Goal: Task Accomplishment & Management: Complete application form

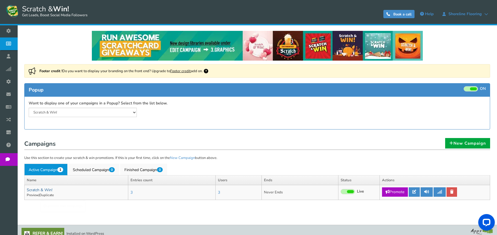
click at [42, 188] on link "Scratch & Win!" at bounding box center [40, 190] width 26 height 5
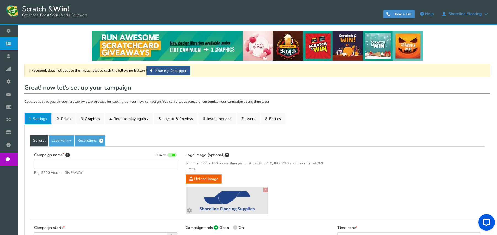
type input "Scratch & Win!"
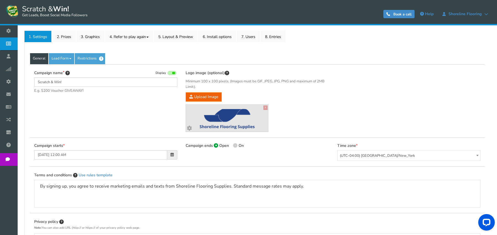
scroll to position [83, 0]
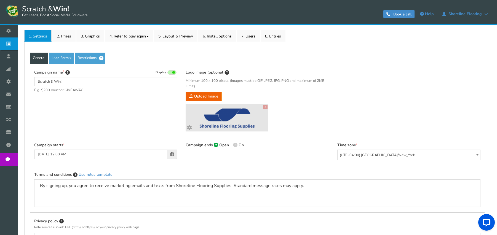
click at [231, 126] on b "Customize your image" at bounding box center [227, 129] width 51 height 7
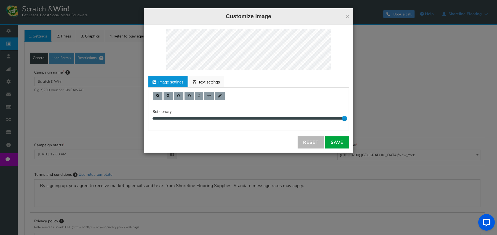
click at [350, 14] on button "×" at bounding box center [348, 16] width 4 height 7
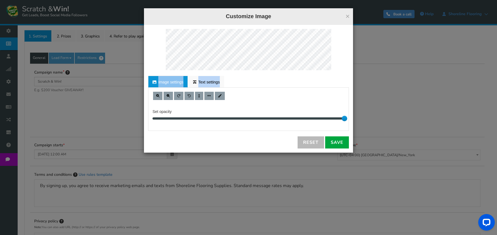
click at [242, 52] on div "For proper edit, check the desktop version Image settings Text settings Set opa…" at bounding box center [248, 89] width 209 height 128
click at [303, 141] on link "Reset" at bounding box center [311, 143] width 26 height 12
click at [207, 95] on span at bounding box center [208, 95] width 3 height 3
click at [225, 76] on ul "Image settings Text settings" at bounding box center [248, 82] width 201 height 12
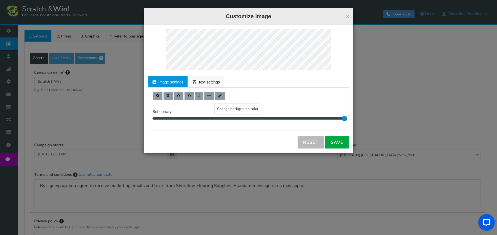
click at [220, 97] on span at bounding box center [220, 95] width 4 height 3
click at [333, 143] on link "Save" at bounding box center [337, 143] width 24 height 12
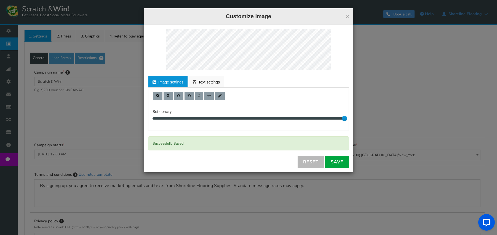
click at [348, 19] on button "×" at bounding box center [348, 16] width 4 height 7
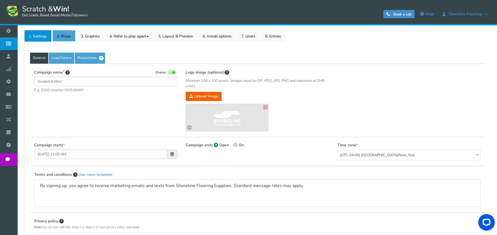
click at [65, 33] on link "2. Prizes" at bounding box center [63, 36] width 23 height 12
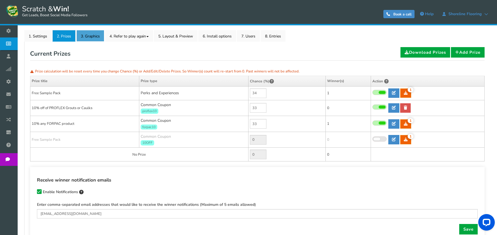
click at [96, 38] on link "3. Graphics" at bounding box center [90, 36] width 28 height 12
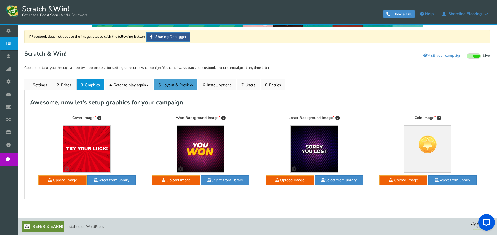
click at [156, 86] on link "5. Layout & Preview" at bounding box center [176, 85] width 44 height 12
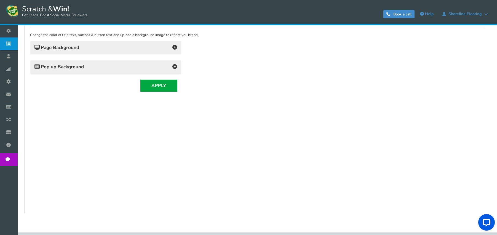
scroll to position [117, 0]
click at [146, 48] on h4 "Page Background" at bounding box center [105, 48] width 143 height 8
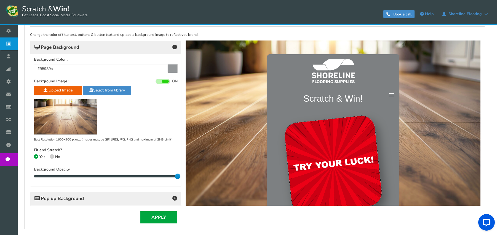
click at [146, 48] on h4 "Page Background" at bounding box center [105, 48] width 143 height 8
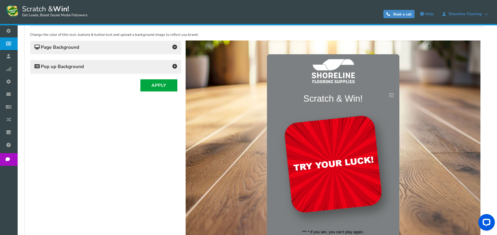
click at [93, 68] on h4 "Pop up Background" at bounding box center [105, 67] width 143 height 8
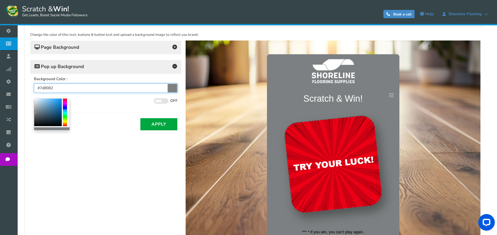
click at [160, 90] on input "#7d8082" at bounding box center [106, 88] width 144 height 9
click at [49, 87] on input "#7d8082" at bounding box center [106, 88] width 144 height 9
paste input "00125c"
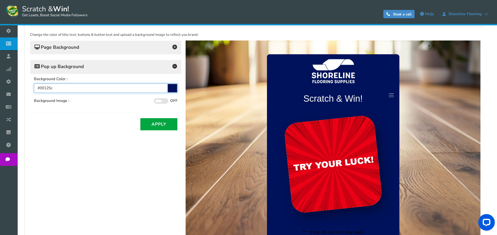
type input "#00125c"
click at [106, 68] on h4 "Pop up Background" at bounding box center [105, 67] width 143 height 8
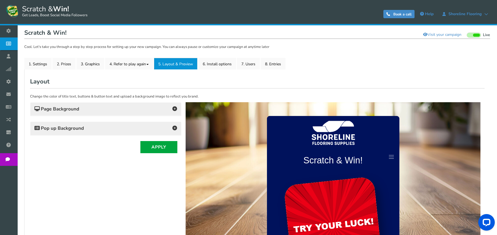
scroll to position [54, 0]
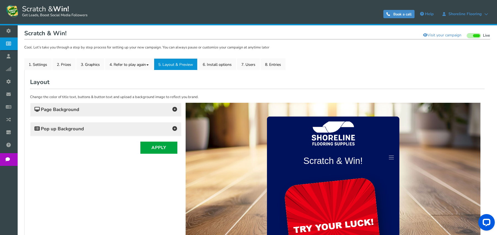
click at [326, 159] on h4 "Scratch & Win!" at bounding box center [333, 161] width 121 height 18
drag, startPoint x: 325, startPoint y: 159, endPoint x: 319, endPoint y: 159, distance: 6.3
click at [319, 159] on h4 "Scratch & Win!" at bounding box center [333, 161] width 121 height 18
click at [114, 63] on link "4. Refer to play again" at bounding box center [129, 64] width 48 height 12
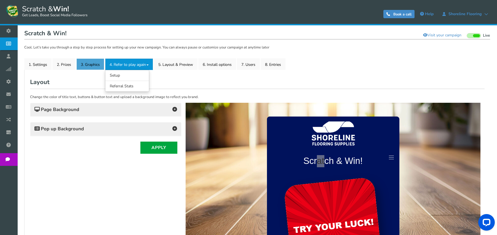
click at [88, 65] on link "3. Graphics" at bounding box center [90, 64] width 28 height 12
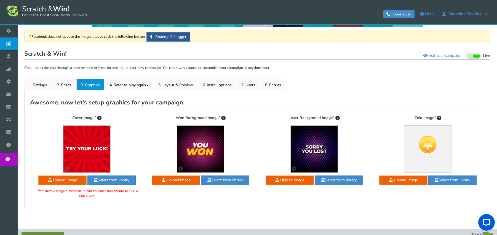
click at [77, 153] on img at bounding box center [86, 149] width 47 height 47
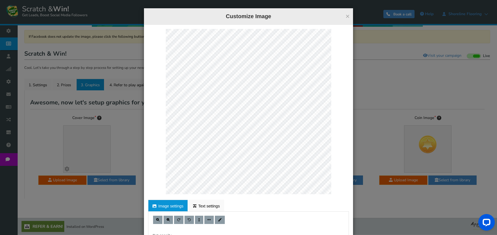
scroll to position [50, 0]
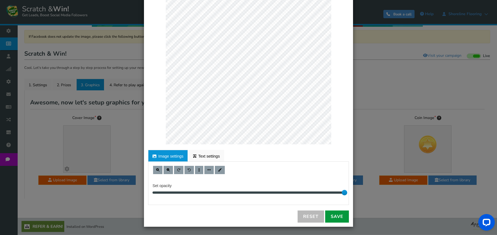
click at [337, 219] on link "Save" at bounding box center [337, 217] width 24 height 12
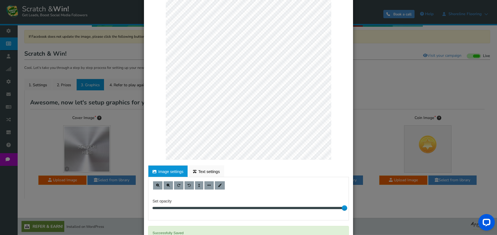
scroll to position [0, 0]
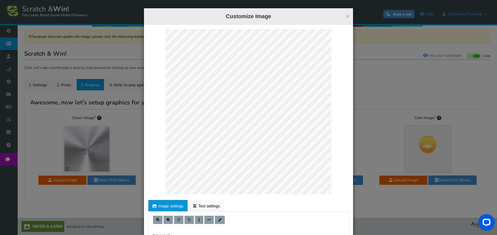
click at [346, 18] on button "×" at bounding box center [348, 16] width 4 height 7
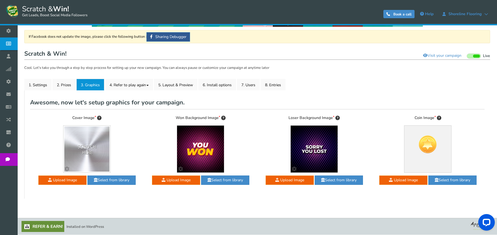
click at [74, 166] on b "Customize your image" at bounding box center [88, 169] width 36 height 9
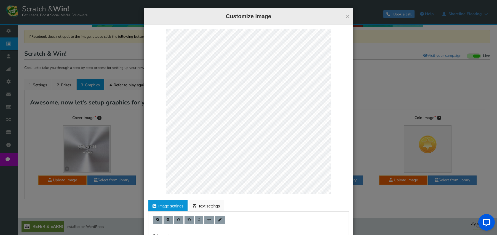
click at [346, 15] on button "×" at bounding box center [348, 16] width 4 height 7
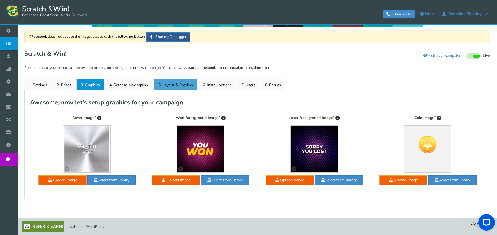
click at [188, 84] on link "5. Layout & Preview" at bounding box center [176, 85] width 44 height 12
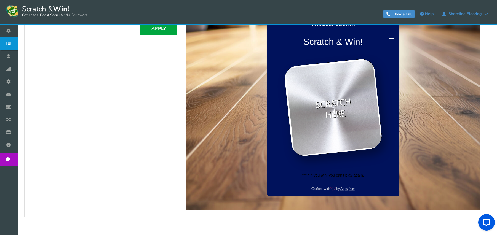
scroll to position [192, 0]
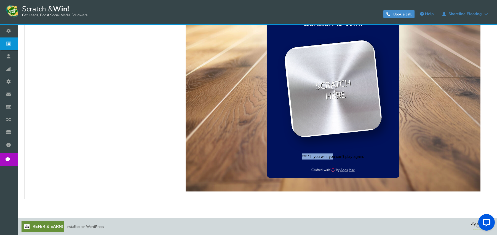
drag, startPoint x: 333, startPoint y: 158, endPoint x: 303, endPoint y: 155, distance: 30.8
click at [303, 155] on span "*** * If you win, you can’t play again." at bounding box center [333, 157] width 132 height 12
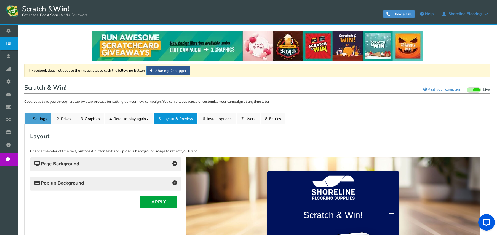
click at [41, 119] on link "1. Settings" at bounding box center [37, 119] width 27 height 12
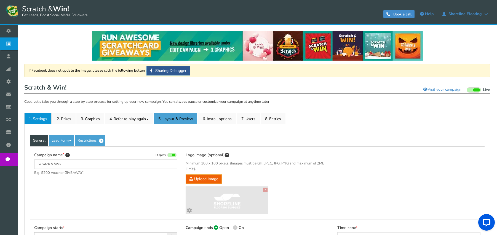
click at [168, 120] on link "5. Layout & Preview" at bounding box center [176, 119] width 44 height 12
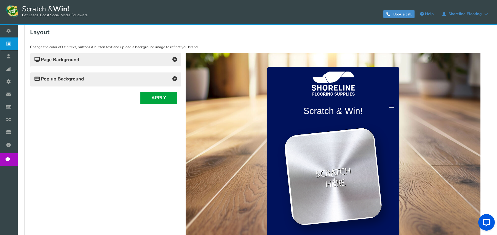
scroll to position [125, 0]
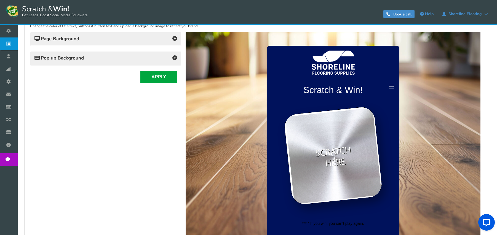
click at [149, 65] on div "Pop up Background Background Color : #00125c Background Image : ON OFF Click to…" at bounding box center [105, 58] width 151 height 14
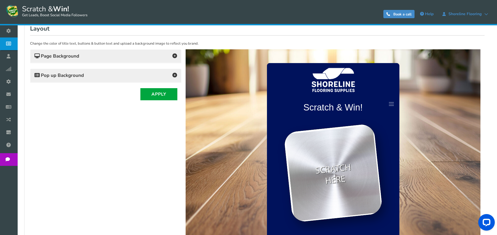
scroll to position [70, 0]
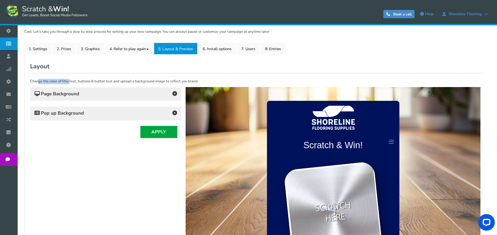
drag, startPoint x: 59, startPoint y: 82, endPoint x: 70, endPoint y: 82, distance: 11.3
click at [70, 82] on p "Change the color of title text, buttons & button text and upload a background i…" at bounding box center [257, 82] width 455 height 6
click at [100, 93] on h4 "Page Background" at bounding box center [105, 94] width 143 height 8
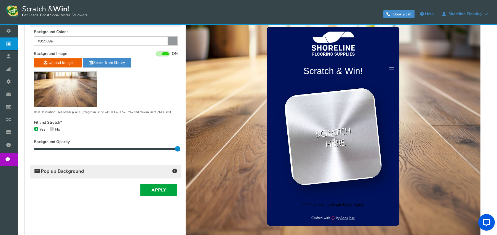
scroll to position [180, 0]
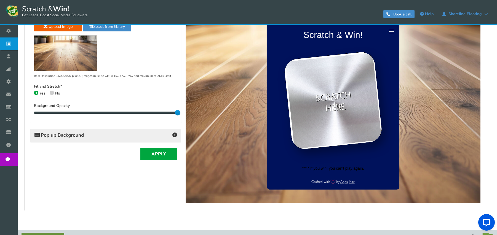
click at [88, 141] on div "Pop up Background" at bounding box center [105, 136] width 151 height 14
click at [87, 139] on h4 "Pop up Background" at bounding box center [105, 136] width 143 height 8
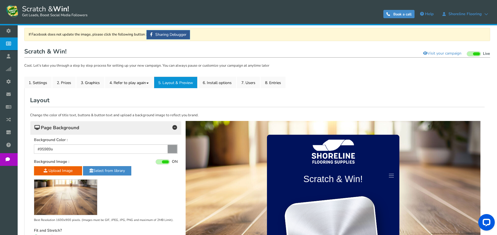
scroll to position [27, 0]
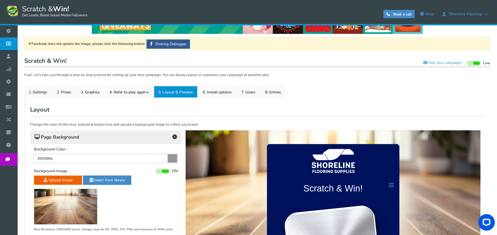
click at [107, 134] on h4 "Page Background" at bounding box center [105, 138] width 143 height 8
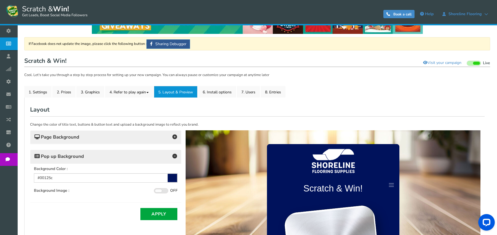
click at [106, 158] on h4 "Pop up Background" at bounding box center [105, 157] width 143 height 8
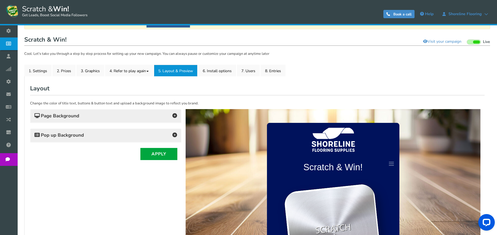
scroll to position [54, 0]
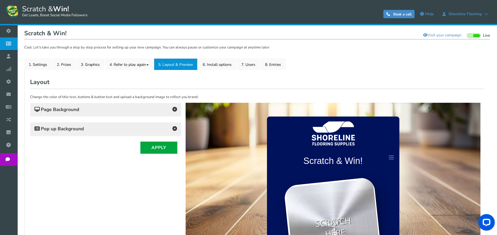
click at [327, 155] on h4 "Scratch & Win!" at bounding box center [333, 161] width 121 height 18
click at [392, 160] on link at bounding box center [392, 157] width 10 height 10
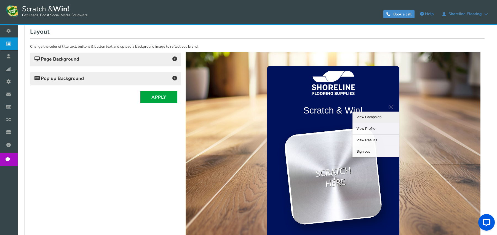
scroll to position [110, 0]
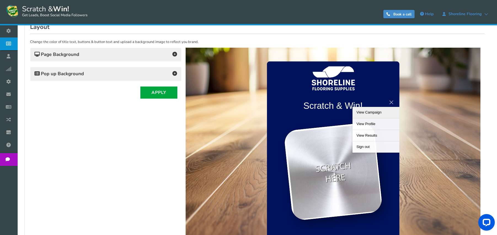
click at [392, 102] on span at bounding box center [391, 102] width 5 height 0
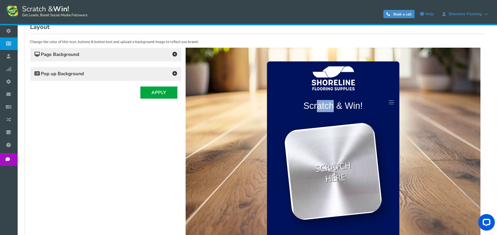
drag, startPoint x: 319, startPoint y: 105, endPoint x: 333, endPoint y: 107, distance: 13.9
click at [333, 107] on h4 "Scratch & Win!" at bounding box center [333, 106] width 121 height 18
click at [322, 109] on h4 "Scratch & Win!" at bounding box center [333, 106] width 121 height 18
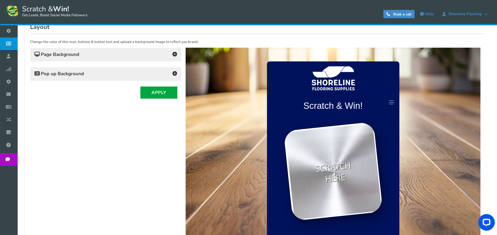
click at [322, 109] on h4 "Scratch & Win!" at bounding box center [333, 106] width 121 height 18
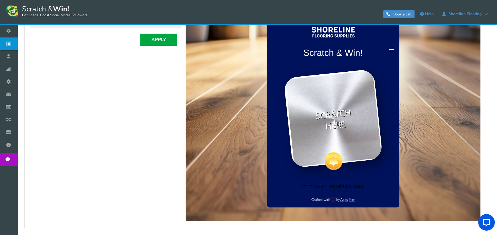
scroll to position [192, 0]
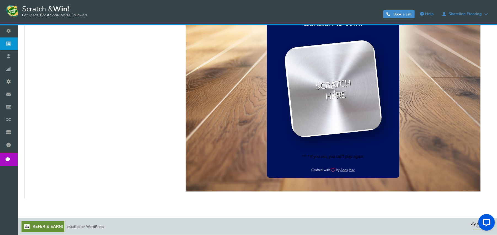
click at [334, 155] on span "*** * If you win, you can’t play again." at bounding box center [333, 157] width 132 height 12
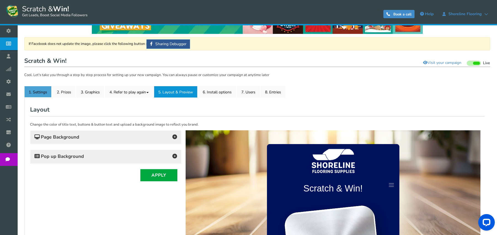
click at [39, 92] on link "1. Settings" at bounding box center [37, 92] width 27 height 12
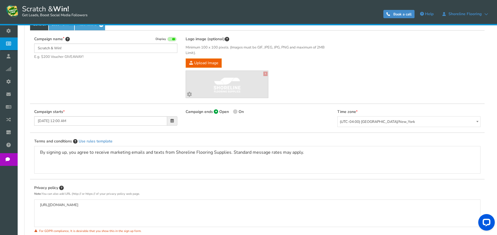
scroll to position [176, 0]
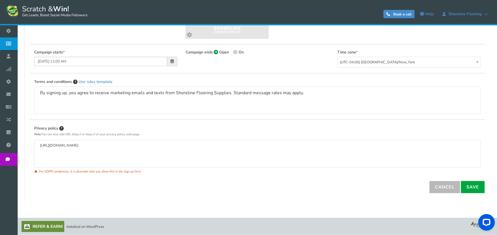
click at [0, 0] on span "Widget" at bounding box center [0, 0] width 0 height 0
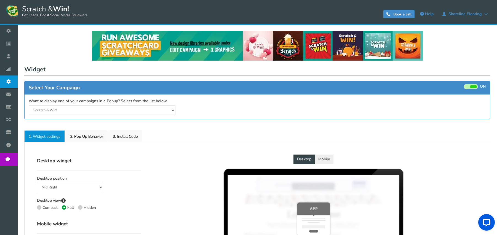
select select "top-bar"
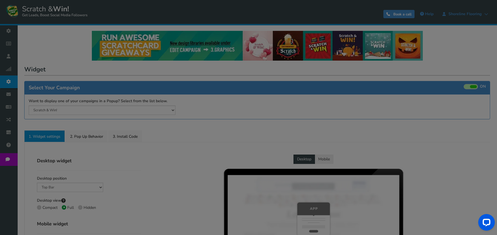
radio input "true"
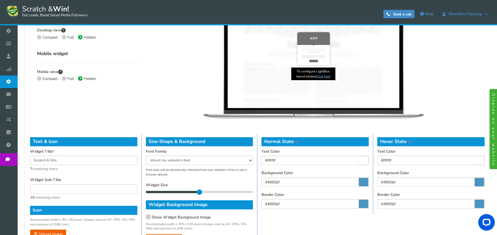
scroll to position [193, 0]
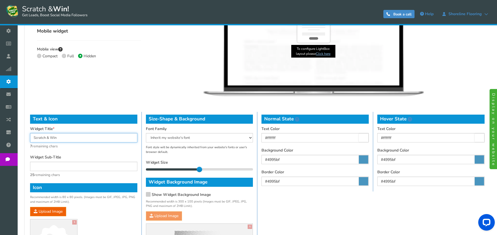
click at [65, 142] on input "Scratch & Win" at bounding box center [83, 137] width 107 height 9
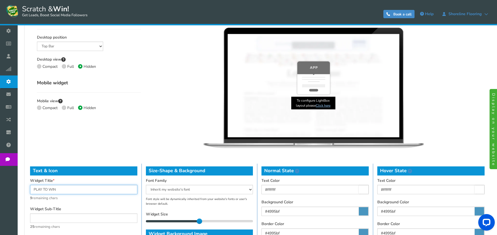
scroll to position [110, 0]
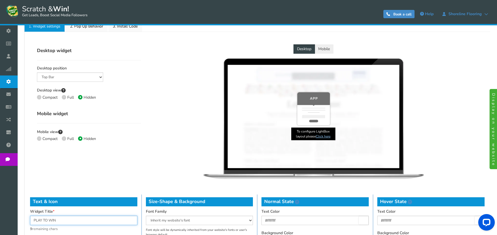
type input "PLAY TO WIN"
click at [20, 52] on link "Users" at bounding box center [10, 56] width 20 height 13
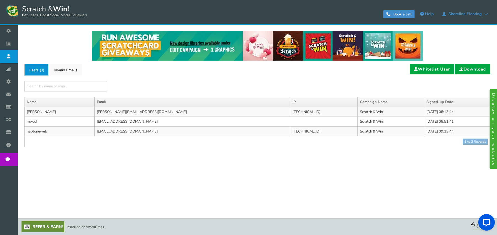
click at [0, 0] on span "Campaigns" at bounding box center [0, 0] width 0 height 0
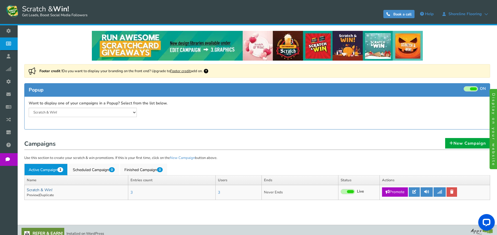
click at [49, 189] on link "Scratch & Win!" at bounding box center [40, 190] width 26 height 5
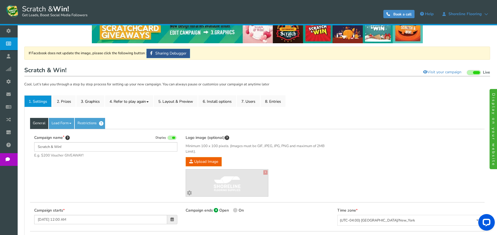
scroll to position [110, 0]
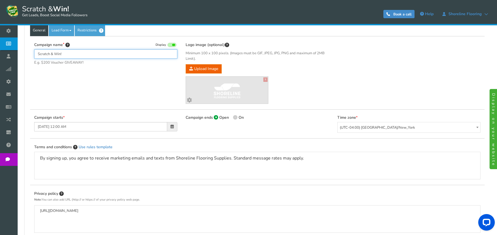
drag, startPoint x: 66, startPoint y: 57, endPoint x: 31, endPoint y: 54, distance: 35.2
click at [31, 54] on div "Campaign name Display Scratch & Win! E.g. $200 Voucher GIVEAWAY! Hide total ent…" at bounding box center [105, 56] width 151 height 29
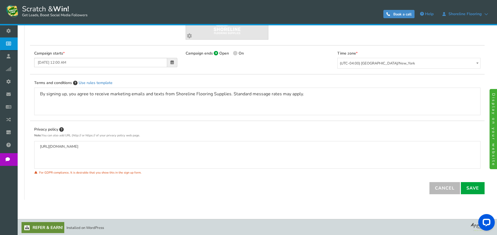
scroll to position [176, 0]
type input "PLAY TO WIN"
click at [476, 188] on link "Save" at bounding box center [473, 187] width 24 height 12
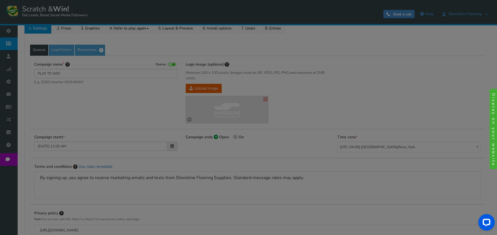
scroll to position [10, 0]
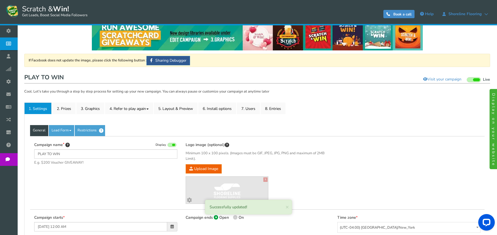
click at [67, 131] on link "Lead Form" at bounding box center [61, 130] width 25 height 11
click at [79, 129] on link "Restrictions" at bounding box center [90, 130] width 30 height 11
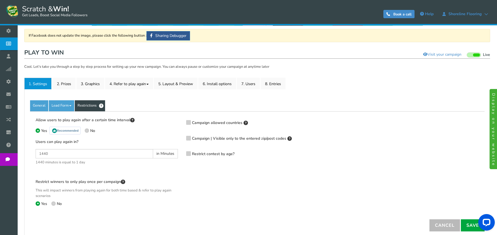
scroll to position [65, 0]
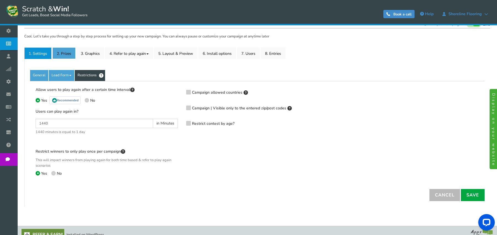
click at [66, 50] on link "2. Prizes" at bounding box center [63, 53] width 23 height 12
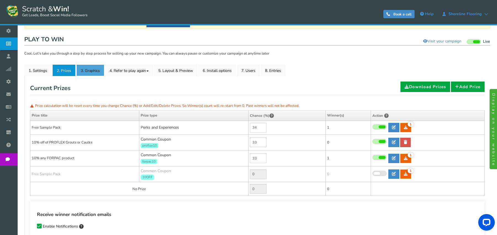
click at [90, 66] on link "3. Graphics" at bounding box center [90, 71] width 28 height 12
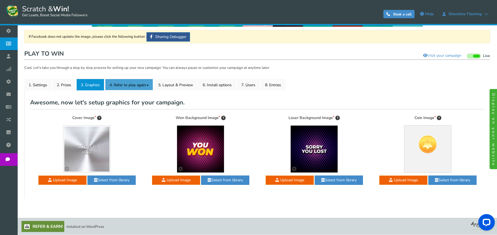
click at [127, 86] on link "4. Refer to play again" at bounding box center [129, 85] width 48 height 12
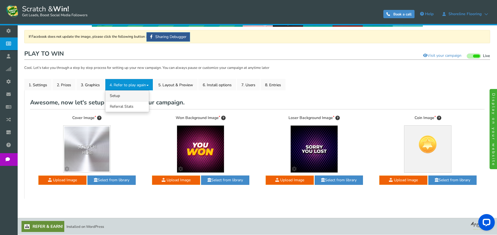
click at [125, 96] on link "4.1 Referrals Setup" at bounding box center [127, 95] width 44 height 11
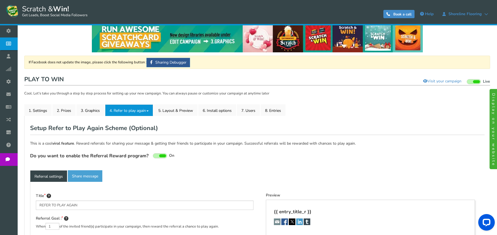
type textarea "Refer your friends and get more chances to win!"
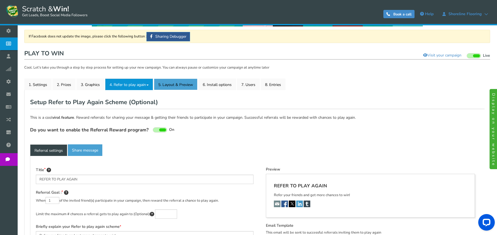
click at [185, 89] on link "5. Layout & Preview" at bounding box center [176, 85] width 44 height 12
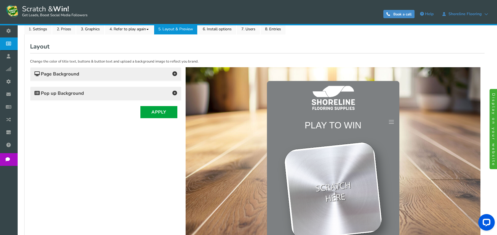
scroll to position [89, 0]
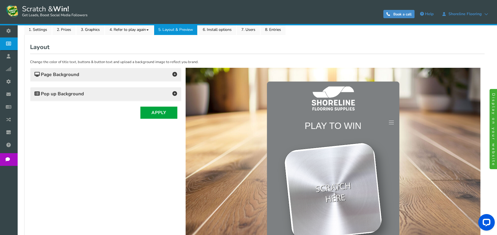
click at [90, 78] on h4 "Page Background" at bounding box center [105, 75] width 143 height 8
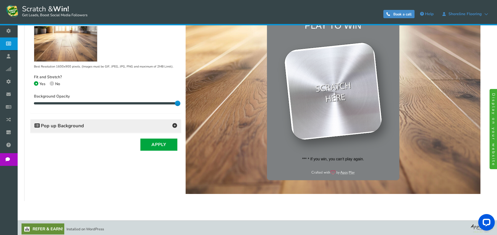
scroll to position [192, 0]
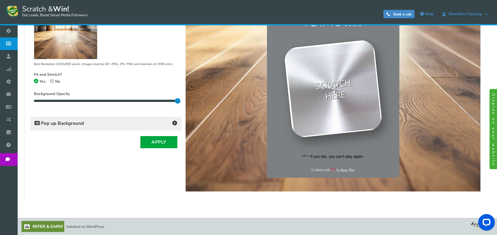
click at [74, 124] on span "Pop up Background" at bounding box center [58, 124] width 49 height 6
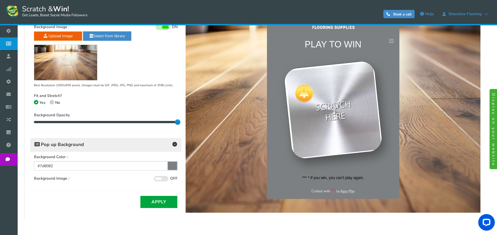
scroll to position [165, 0]
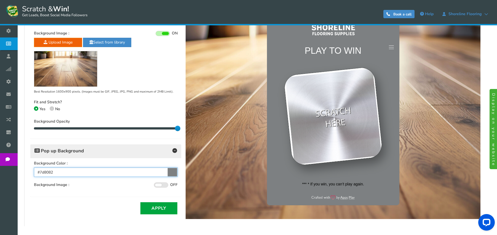
click at [57, 170] on input "#7d8082" at bounding box center [106, 172] width 144 height 9
click at [57, 171] on input "#7d8082" at bounding box center [106, 172] width 144 height 9
paste input "00125c"
type input "#00125c"
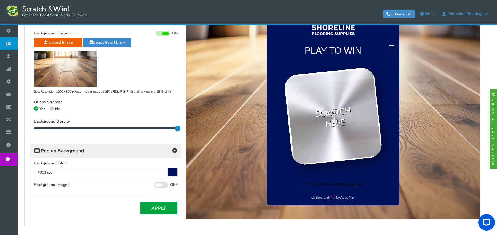
click at [57, 196] on div "Background Color : #00125c Background Image : ON OFF Click to ON or OFF the bac…" at bounding box center [105, 177] width 151 height 39
click at [170, 208] on button "Apply" at bounding box center [158, 209] width 37 height 12
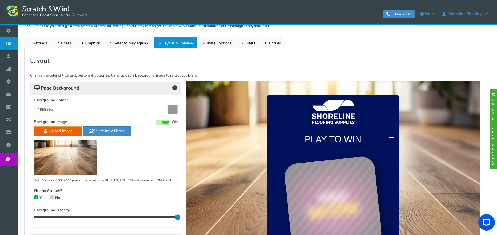
scroll to position [54, 0]
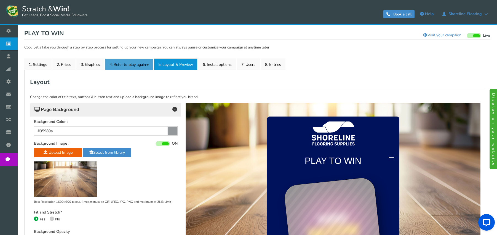
click at [145, 66] on link "4. Refer to play again" at bounding box center [129, 64] width 48 height 12
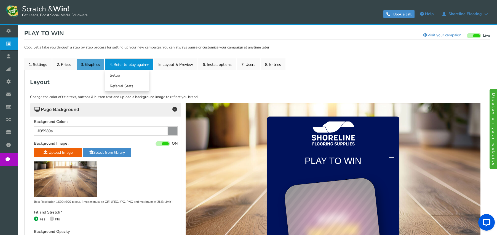
click at [101, 66] on link "3. Graphics" at bounding box center [90, 64] width 28 height 12
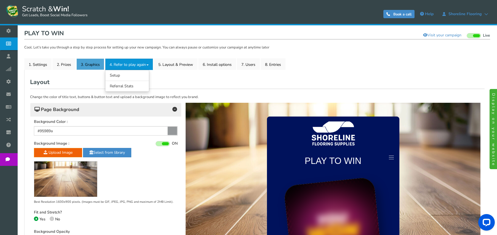
scroll to position [34, 0]
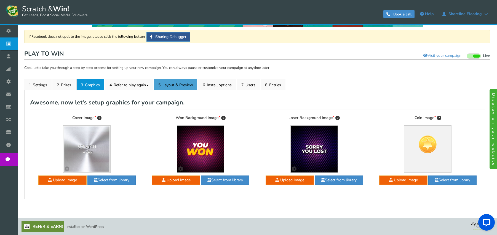
click at [180, 82] on link "5. Layout & Preview" at bounding box center [176, 85] width 44 height 12
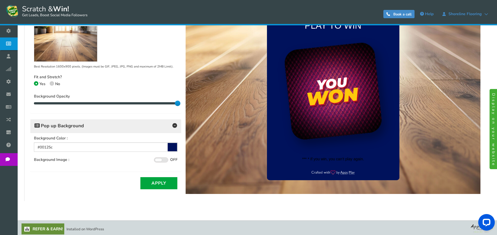
scroll to position [192, 0]
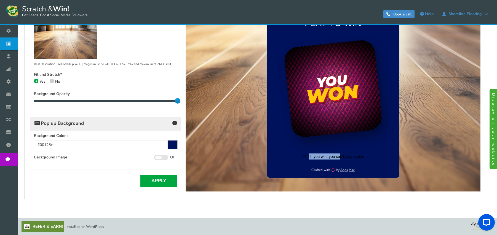
drag, startPoint x: 310, startPoint y: 158, endPoint x: 341, endPoint y: 155, distance: 31.5
click at [341, 155] on span "*** * If you win, you can’t play again." at bounding box center [333, 157] width 132 height 12
click at [146, 180] on button "Apply" at bounding box center [158, 181] width 37 height 12
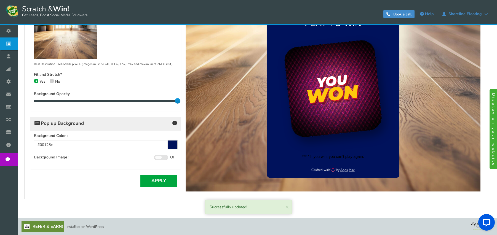
click at [164, 157] on span at bounding box center [161, 157] width 14 height 5
click at [0, 0] on input "ON OFF" at bounding box center [0, 0] width 0 height 0
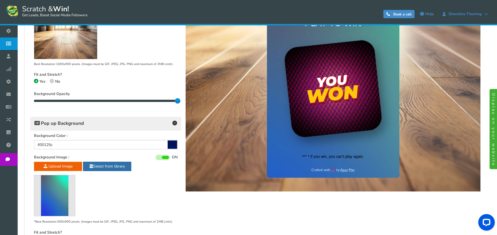
click at [94, 168] on link "Select from library" at bounding box center [107, 166] width 48 height 9
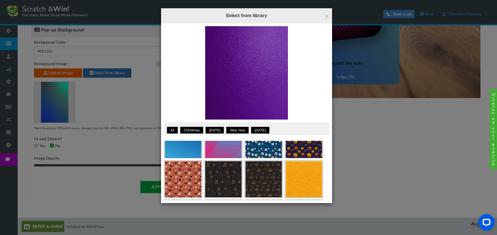
scroll to position [166, 0]
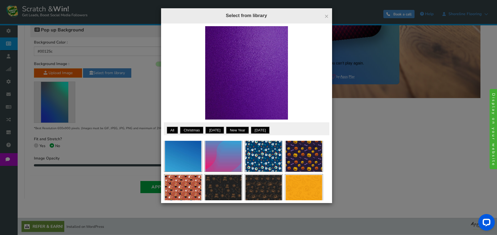
click at [190, 169] on div "Apply" at bounding box center [183, 153] width 38 height 37
click at [190, 146] on link "Apply" at bounding box center [188, 142] width 17 height 7
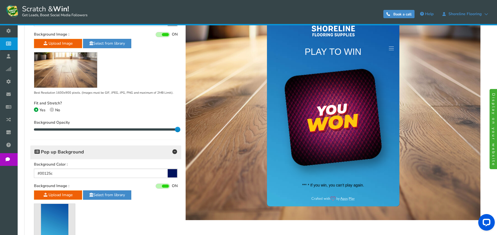
scroll to position [203, 0]
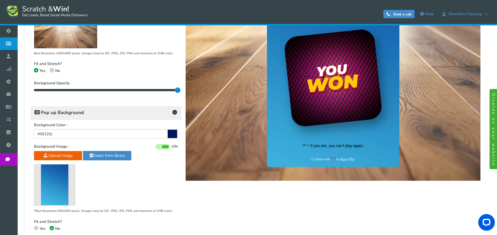
click at [52, 180] on img at bounding box center [54, 185] width 27 height 41
click at [120, 154] on link "Select from library" at bounding box center [107, 155] width 48 height 9
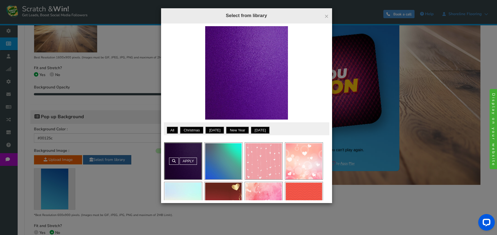
scroll to position [120, 0]
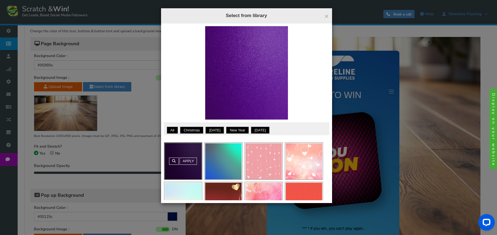
click at [325, 14] on span "×" at bounding box center [326, 16] width 4 height 8
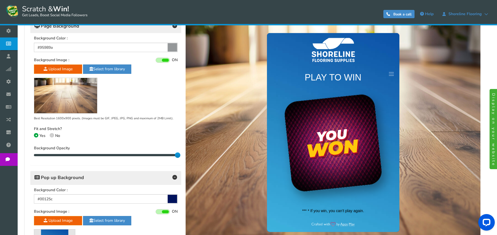
scroll to position [231, 0]
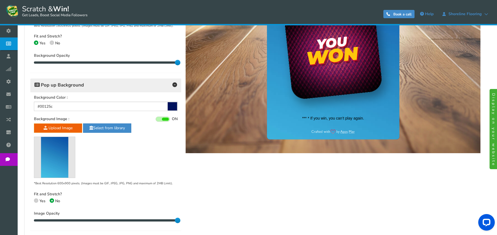
click at [39, 201] on span "Yes" at bounding box center [42, 201] width 6 height 5
click at [38, 201] on input "Yes" at bounding box center [36, 202] width 4 height 4
radio input "true"
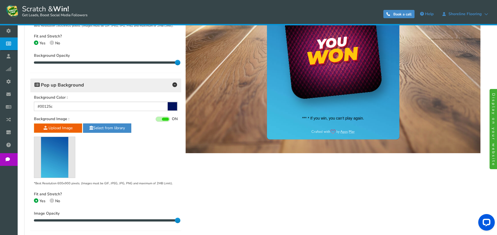
click at [45, 201] on span "Yes" at bounding box center [42, 201] width 6 height 5
click at [38, 201] on input "Yes" at bounding box center [36, 202] width 4 height 4
click at [54, 201] on label "No" at bounding box center [55, 201] width 10 height 5
click at [53, 201] on input "No" at bounding box center [52, 202] width 4 height 4
radio input "true"
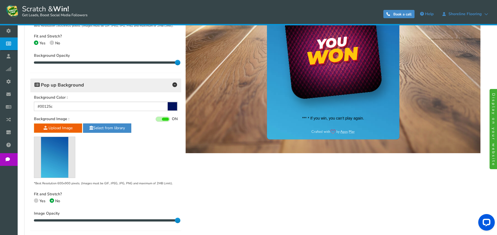
click at [166, 120] on span at bounding box center [165, 119] width 7 height 3
click at [0, 0] on input "ON OFF" at bounding box center [0, 0] width 0 height 0
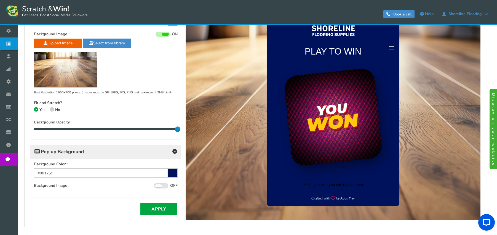
scroll to position [192, 0]
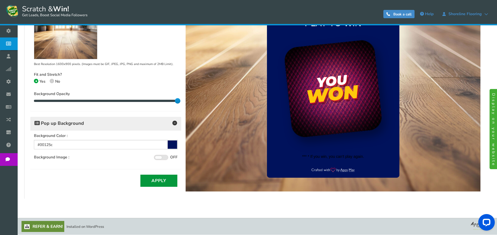
click at [150, 178] on button "Apply" at bounding box center [158, 181] width 37 height 12
drag, startPoint x: 366, startPoint y: 158, endPoint x: 296, endPoint y: 162, distance: 69.6
click at [296, 162] on span "*** * If you win, you can’t play again." at bounding box center [333, 157] width 132 height 12
click at [319, 158] on span "*** * If you win, you can’t play again." at bounding box center [333, 157] width 132 height 12
click at [322, 156] on span "*** * If you win, you can’t play again." at bounding box center [333, 157] width 132 height 12
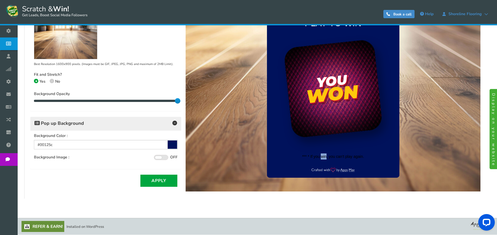
click at [322, 156] on span "*** * If you win, you can’t play again." at bounding box center [333, 157] width 132 height 12
copy div "*** * If you win, you can’t play again. × Terms and Conditions By signing up, y…"
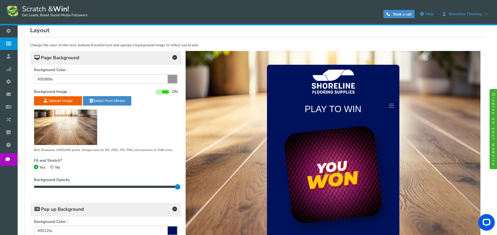
scroll to position [110, 0]
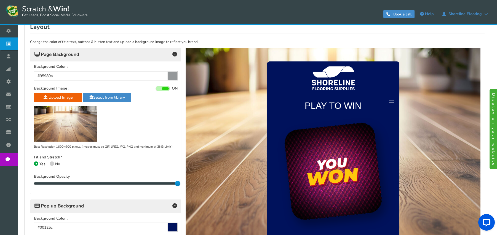
drag, startPoint x: 157, startPoint y: 91, endPoint x: 162, endPoint y: 88, distance: 5.6
click at [157, 91] on span at bounding box center [163, 88] width 14 height 5
click at [0, 0] on input "ON OFF" at bounding box center [0, 0] width 0 height 0
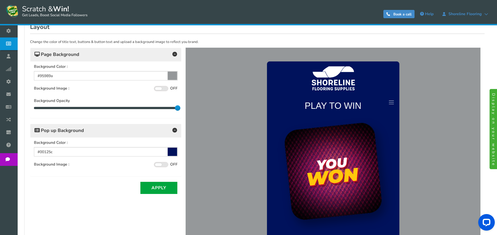
click at [162, 88] on span at bounding box center [158, 88] width 7 height 3
click at [0, 0] on input "ON OFF" at bounding box center [0, 0] width 0 height 0
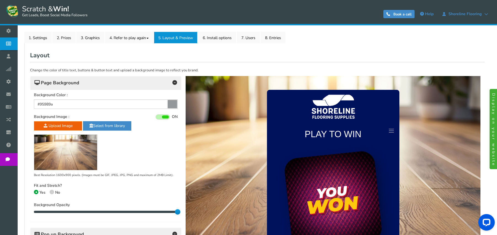
scroll to position [54, 0]
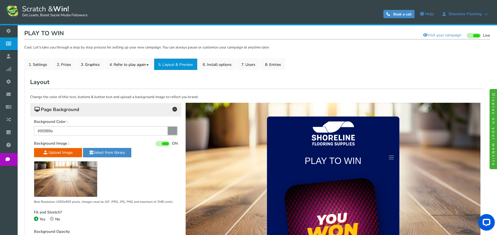
click at [158, 142] on span at bounding box center [163, 143] width 14 height 5
click at [0, 0] on input "ON OFF" at bounding box center [0, 0] width 0 height 0
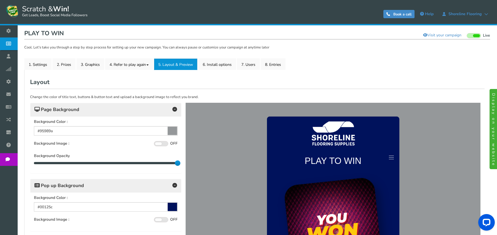
click at [158, 142] on span at bounding box center [161, 143] width 14 height 5
click at [0, 0] on input "ON OFF" at bounding box center [0, 0] width 0 height 0
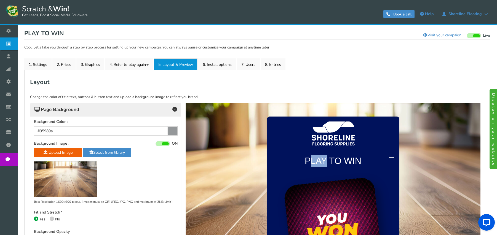
drag, startPoint x: 320, startPoint y: 162, endPoint x: 324, endPoint y: 163, distance: 4.1
click at [324, 163] on h4 "PLAY TO WIN" at bounding box center [333, 161] width 121 height 18
click at [323, 163] on h4 "PLAY TO WIN" at bounding box center [333, 161] width 121 height 18
click at [37, 66] on link "1. Settings" at bounding box center [37, 64] width 27 height 12
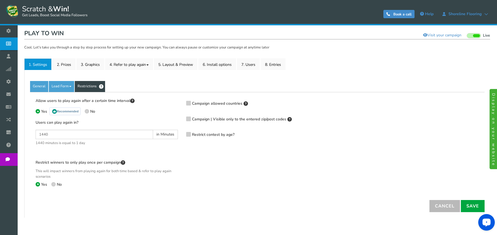
click at [39, 85] on link "General" at bounding box center [39, 86] width 18 height 11
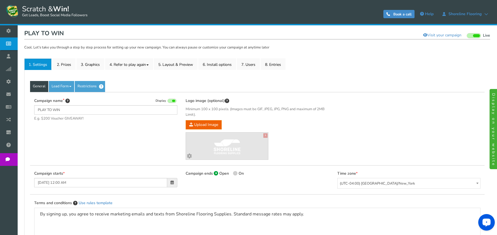
click at [77, 86] on link "Restrictions" at bounding box center [90, 86] width 30 height 11
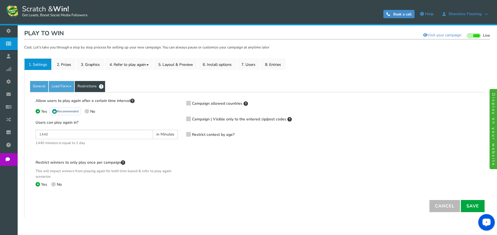
click at [43, 88] on link "General" at bounding box center [39, 86] width 18 height 11
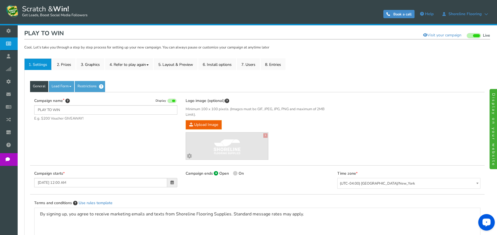
drag, startPoint x: 66, startPoint y: 87, endPoint x: 61, endPoint y: 86, distance: 4.9
click at [61, 86] on link "Lead Form" at bounding box center [61, 86] width 25 height 11
click at [62, 105] on link "Labels" at bounding box center [71, 103] width 44 height 11
